Goal: Task Accomplishment & Management: Manage account settings

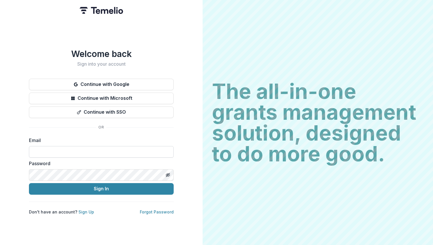
click at [96, 146] on input at bounding box center [101, 152] width 145 height 12
click at [166, 149] on keeper-lock "Open Keeper Popup" at bounding box center [165, 151] width 7 height 7
type input "**********"
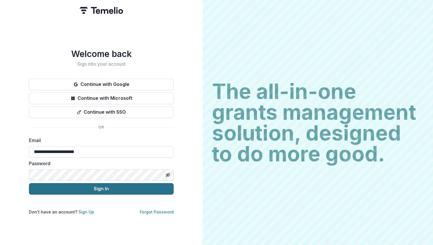
click at [85, 192] on button "Sign In" at bounding box center [101, 189] width 145 height 12
